Goal: Information Seeking & Learning: Check status

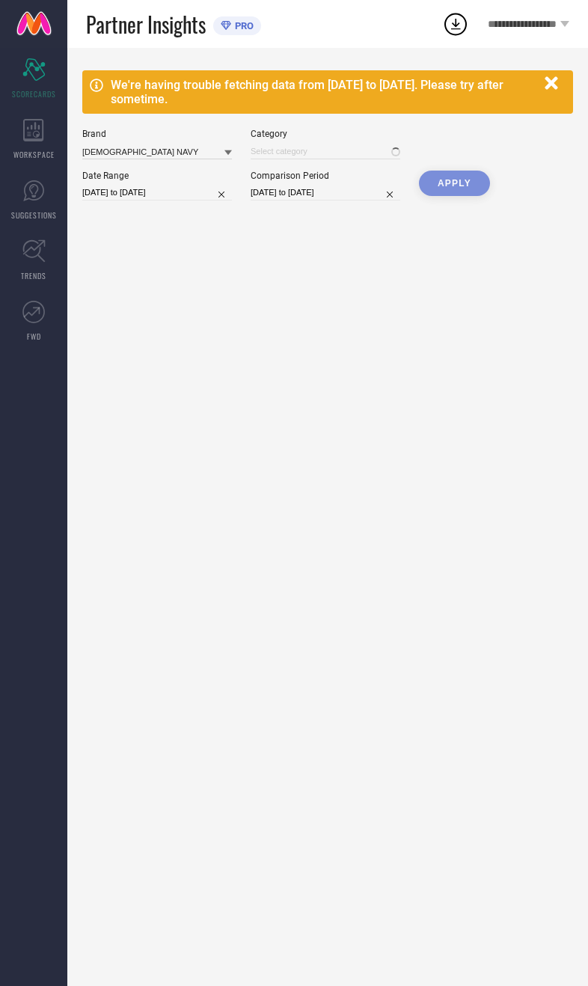
type input "All"
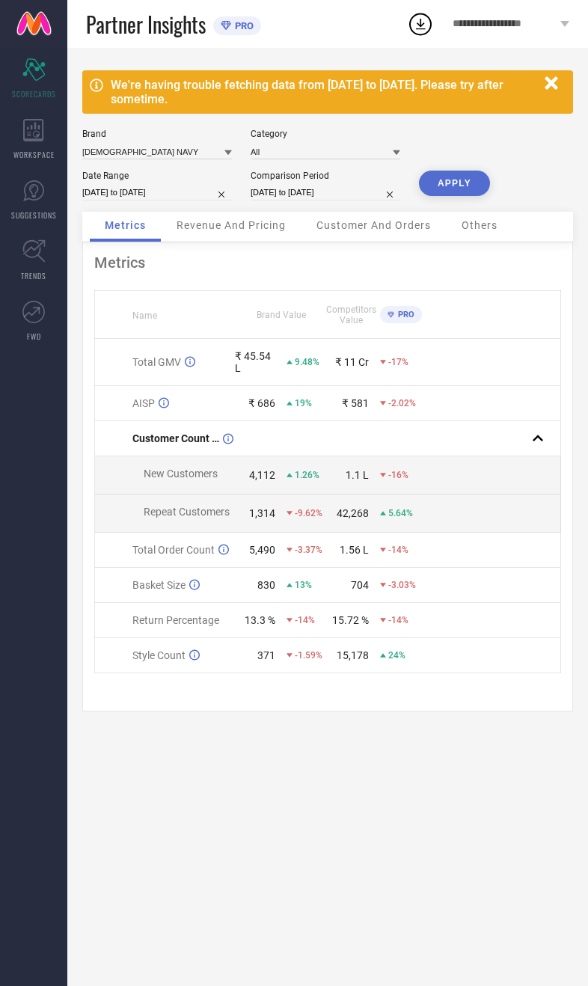
click at [463, 186] on button "APPLY" at bounding box center [454, 183] width 71 height 25
click at [260, 231] on span "Revenue And Pricing" at bounding box center [231, 225] width 109 height 12
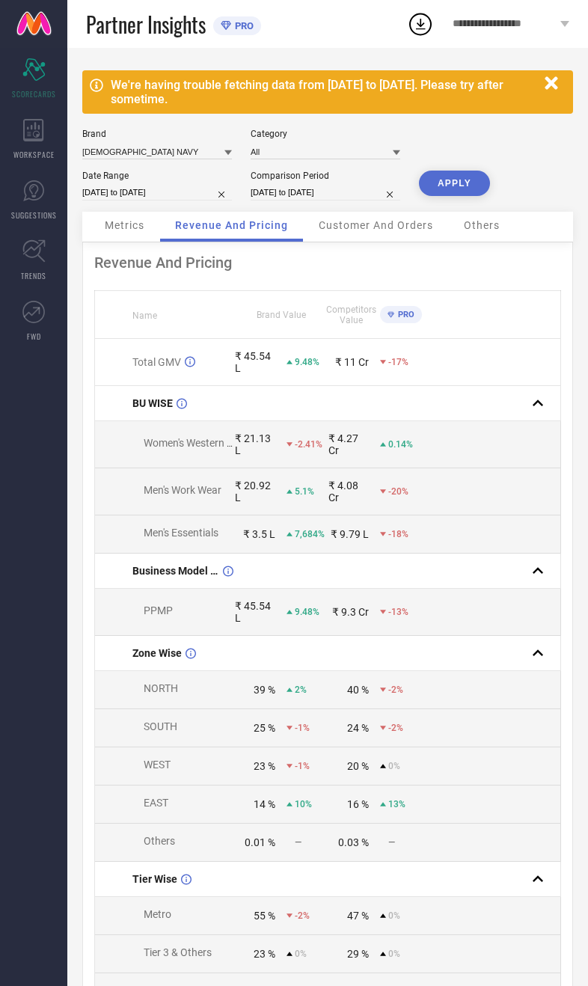
click at [138, 231] on span "Metrics" at bounding box center [125, 225] width 40 height 12
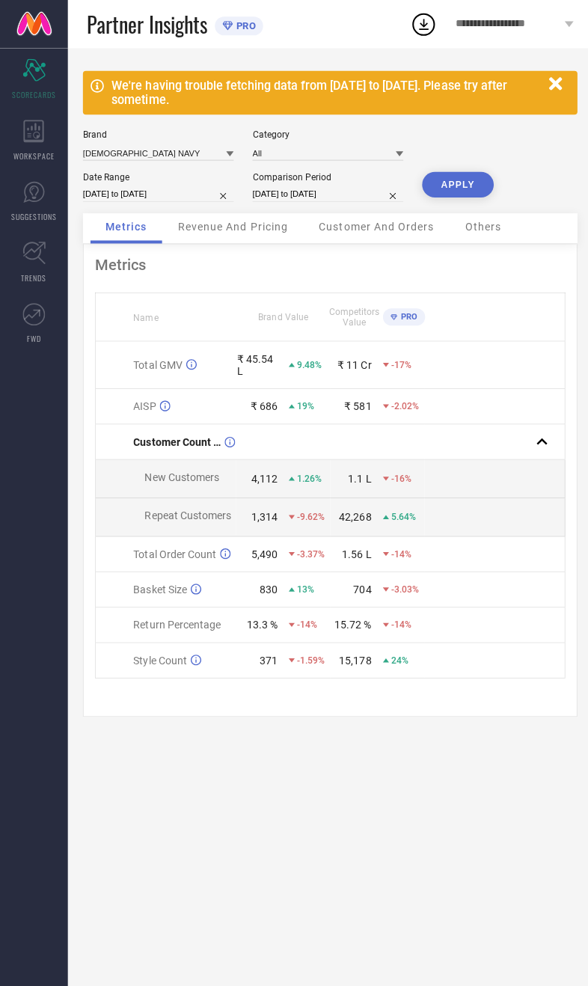
click at [212, 231] on span "Revenue And Pricing" at bounding box center [231, 225] width 109 height 12
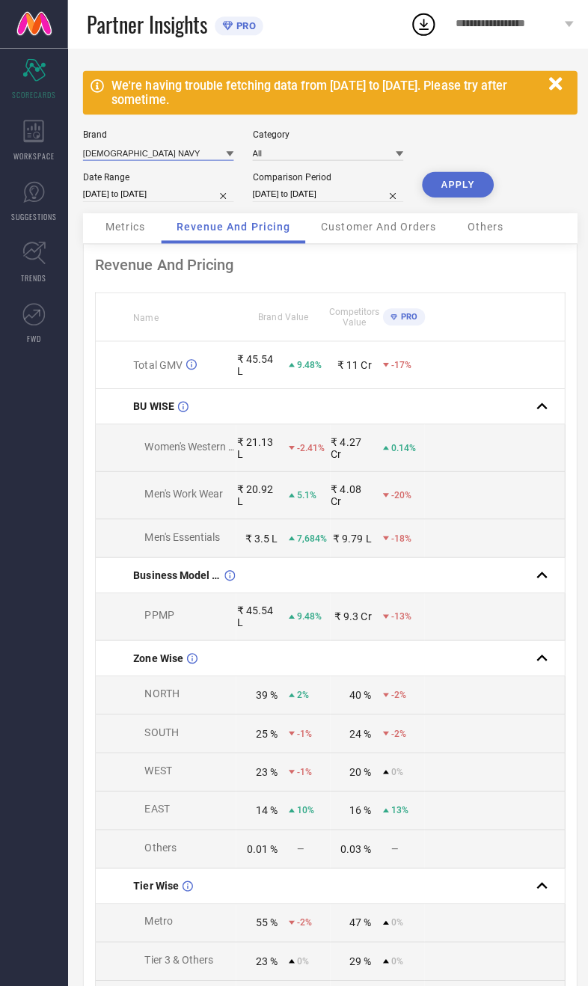
click at [156, 150] on input at bounding box center [157, 152] width 150 height 16
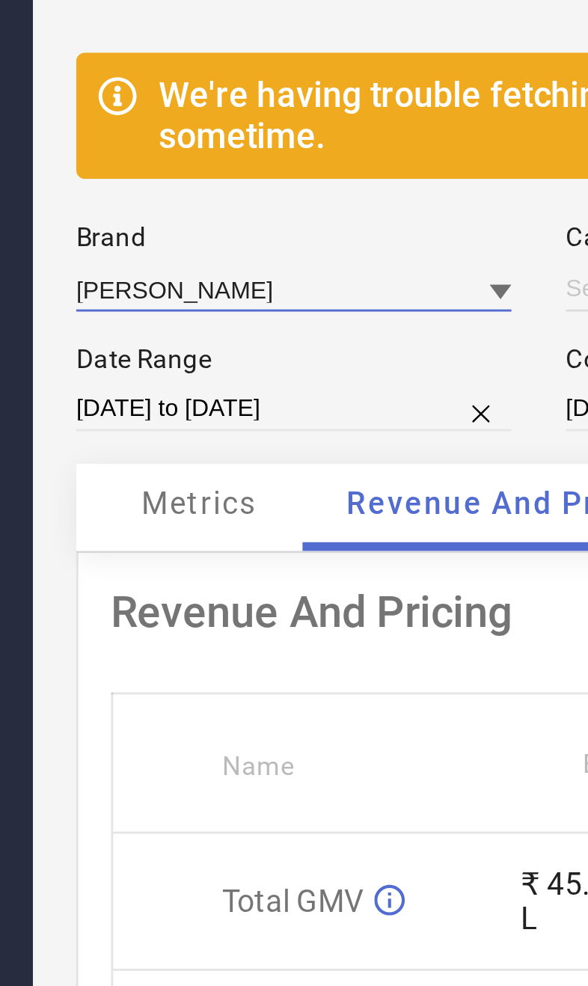
type input "All"
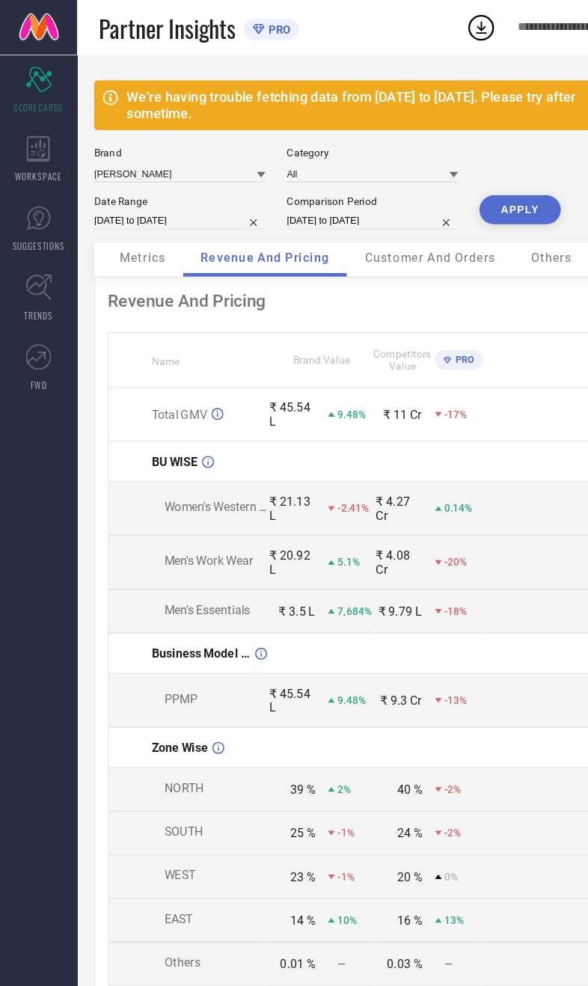
click at [450, 196] on button "APPLY" at bounding box center [454, 183] width 71 height 25
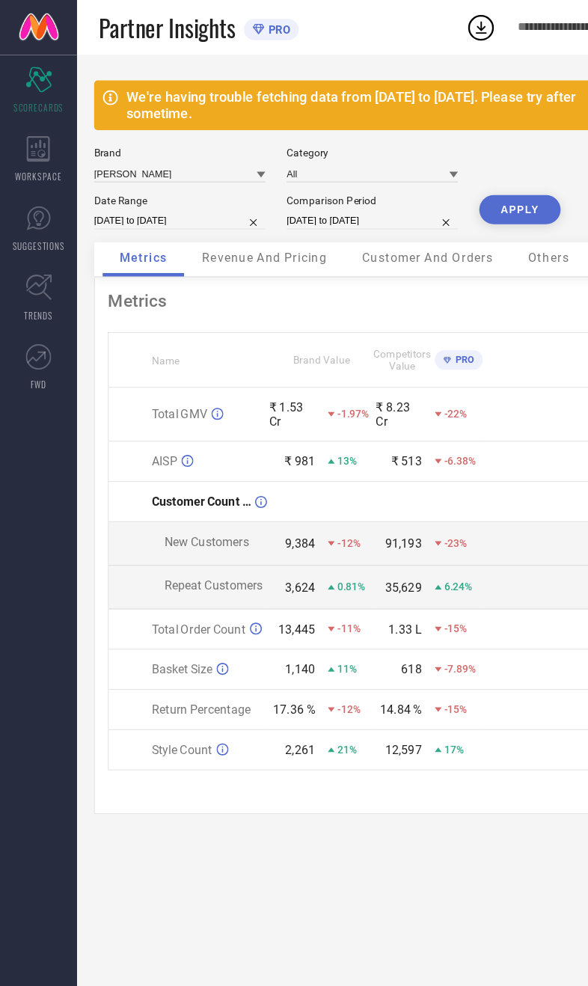
click at [248, 231] on span "Revenue And Pricing" at bounding box center [231, 225] width 109 height 12
